Goal: Find specific page/section: Find specific page/section

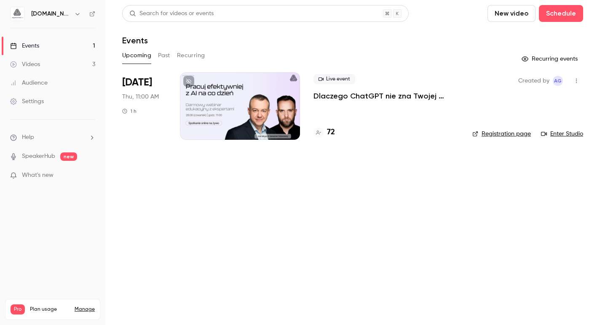
click at [37, 88] on link "Audience" at bounding box center [52, 83] width 105 height 19
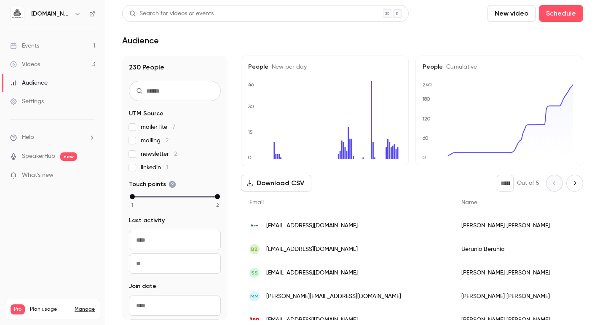
click at [42, 45] on link "Events 1" at bounding box center [52, 46] width 105 height 19
